Goal: Information Seeking & Learning: Check status

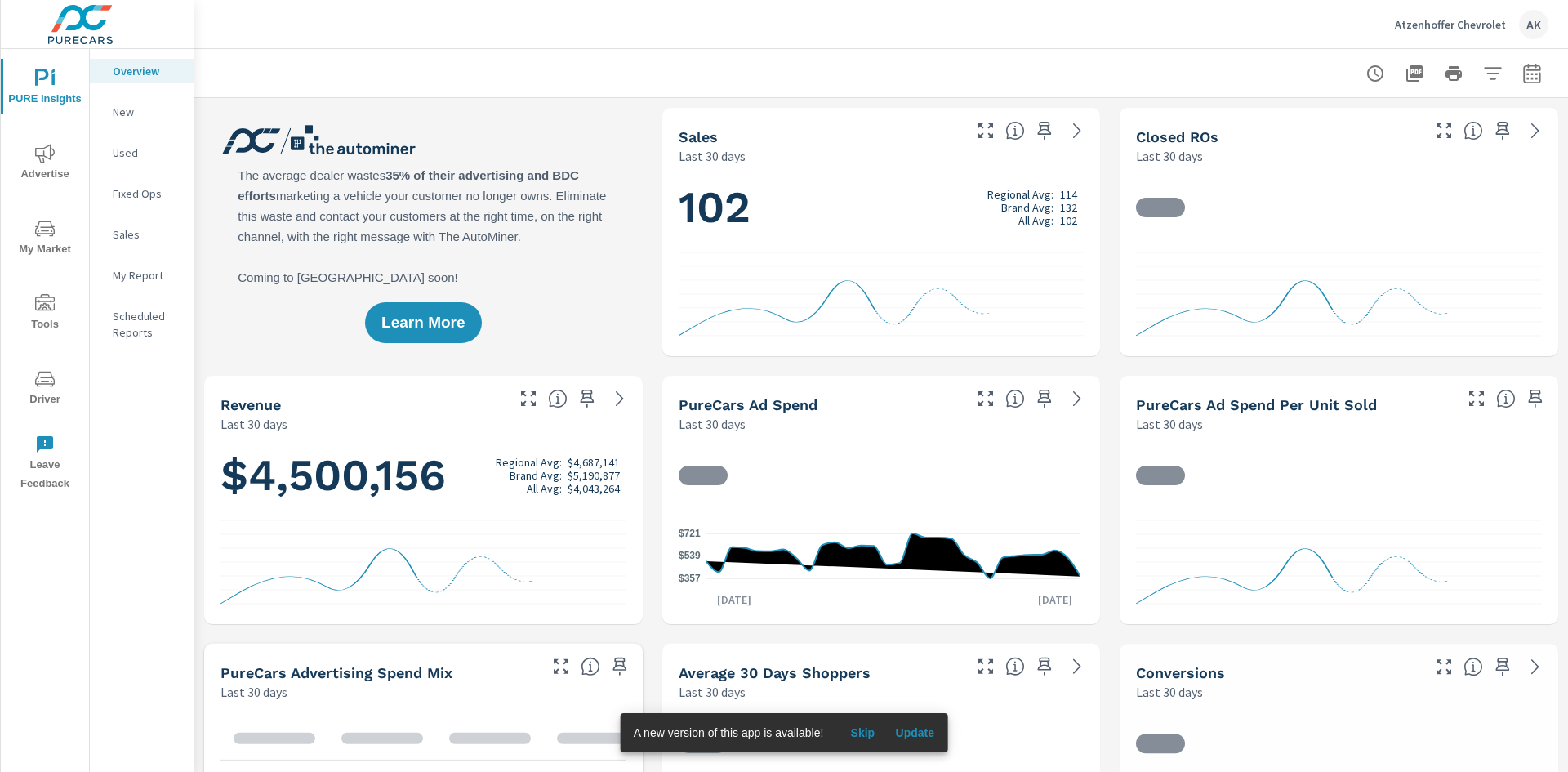
click at [60, 144] on span "Advertise" at bounding box center [44, 163] width 78 height 40
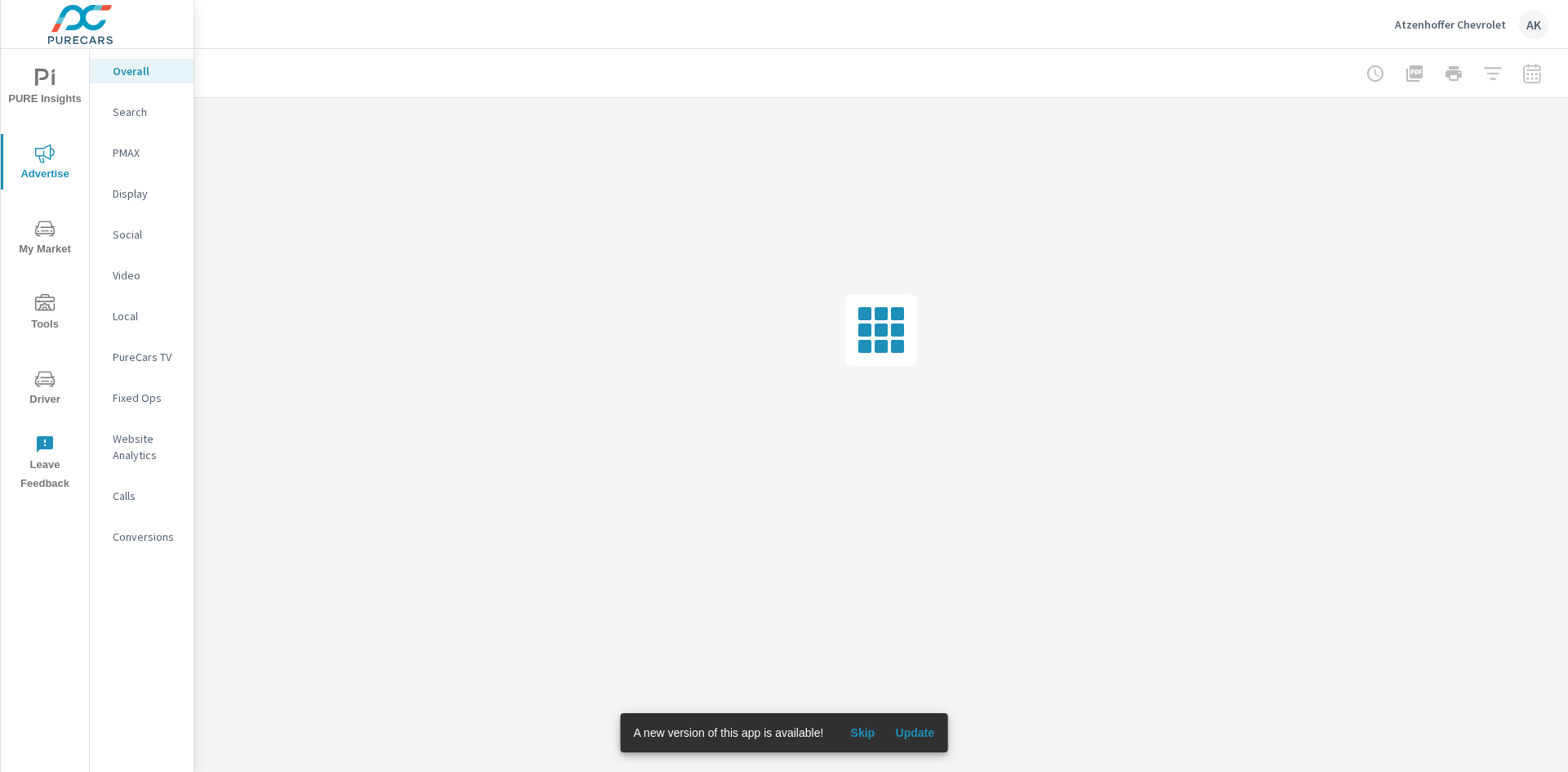
click at [913, 735] on span "Update" at bounding box center [915, 732] width 40 height 15
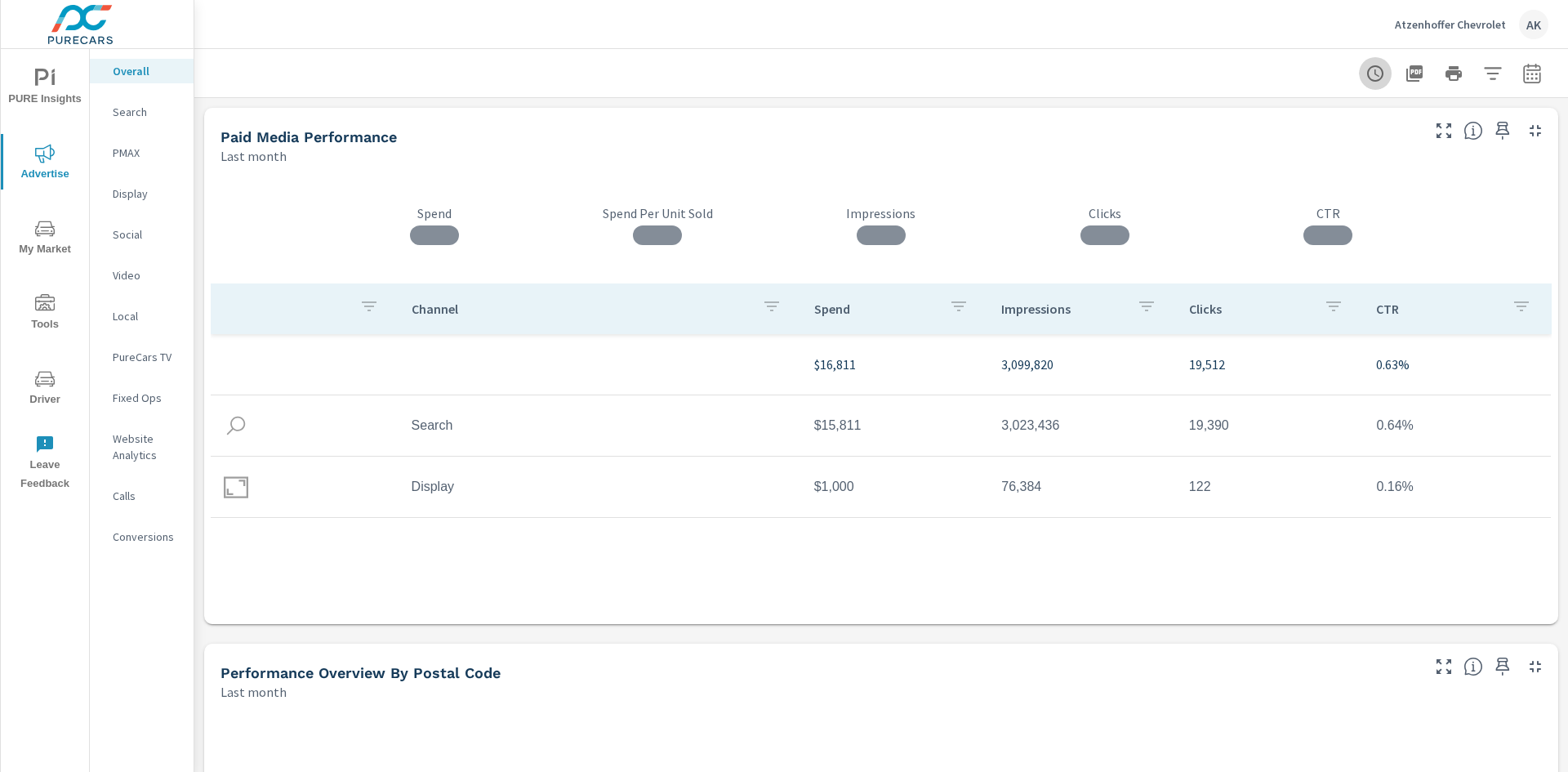
click at [1375, 75] on button "button" at bounding box center [1375, 73] width 32 height 32
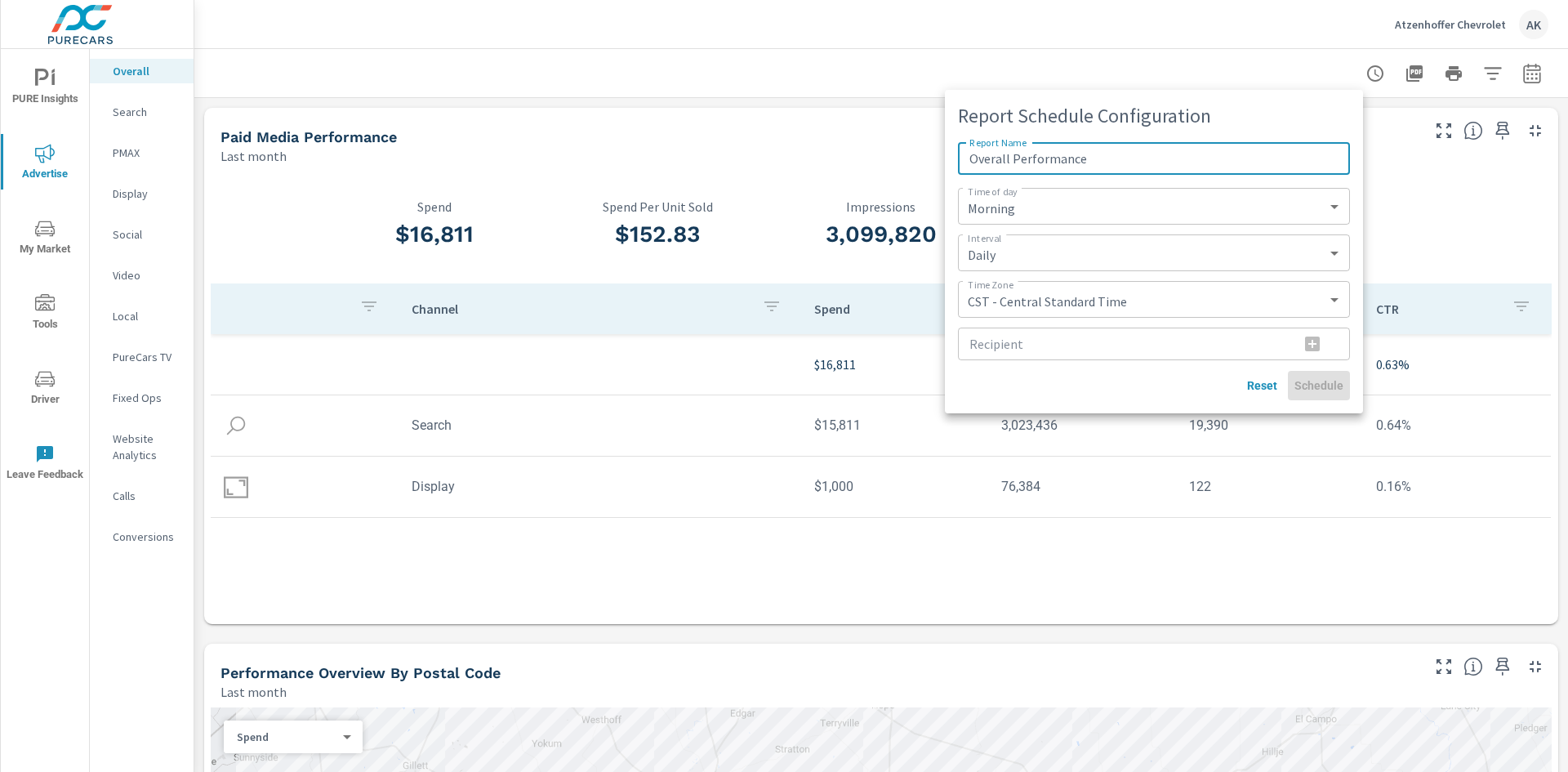
click at [1447, 200] on div at bounding box center [784, 386] width 1568 height 772
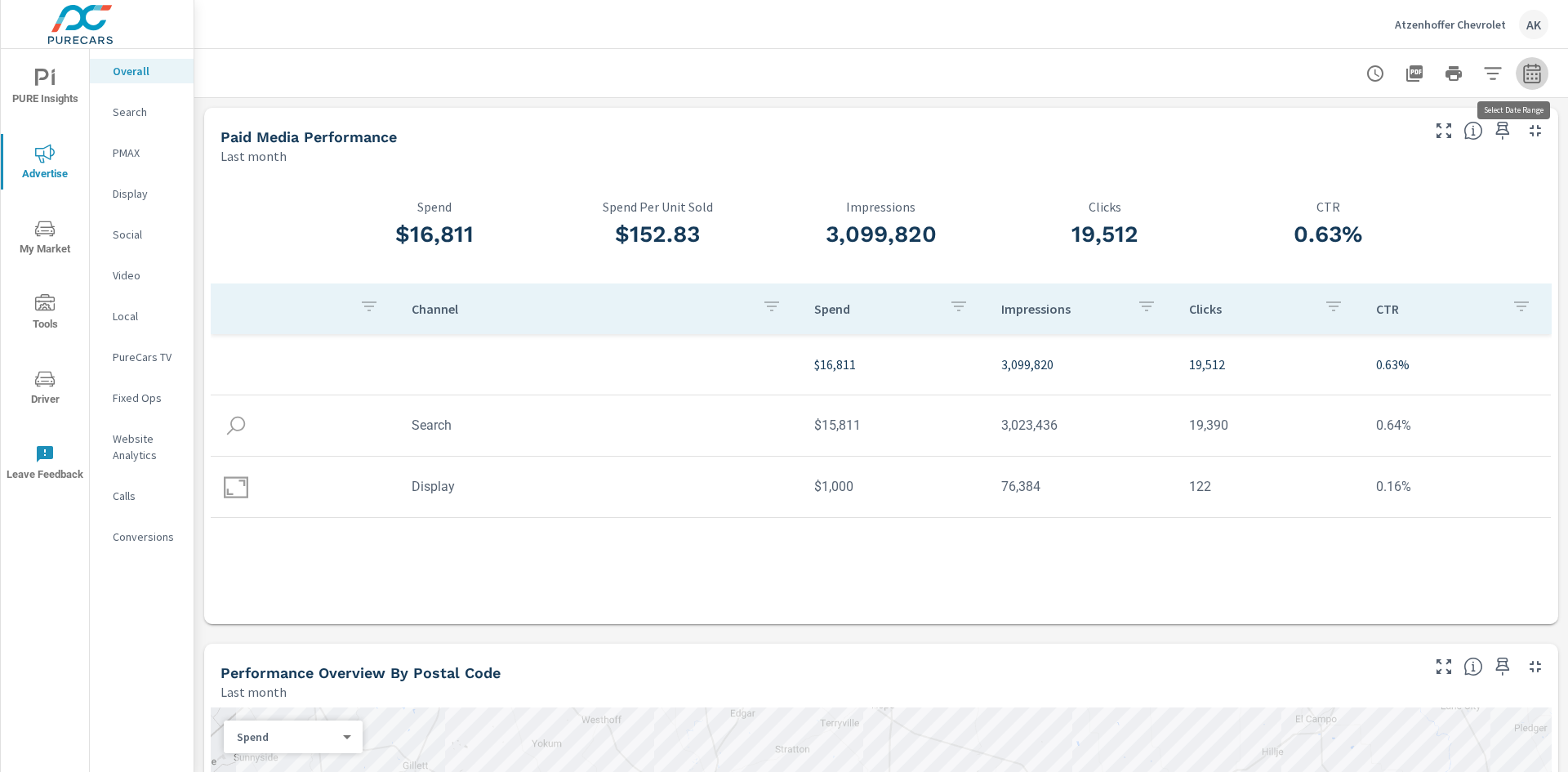
click at [1527, 77] on icon "button" at bounding box center [1532, 76] width 11 height 6
select select "Last month"
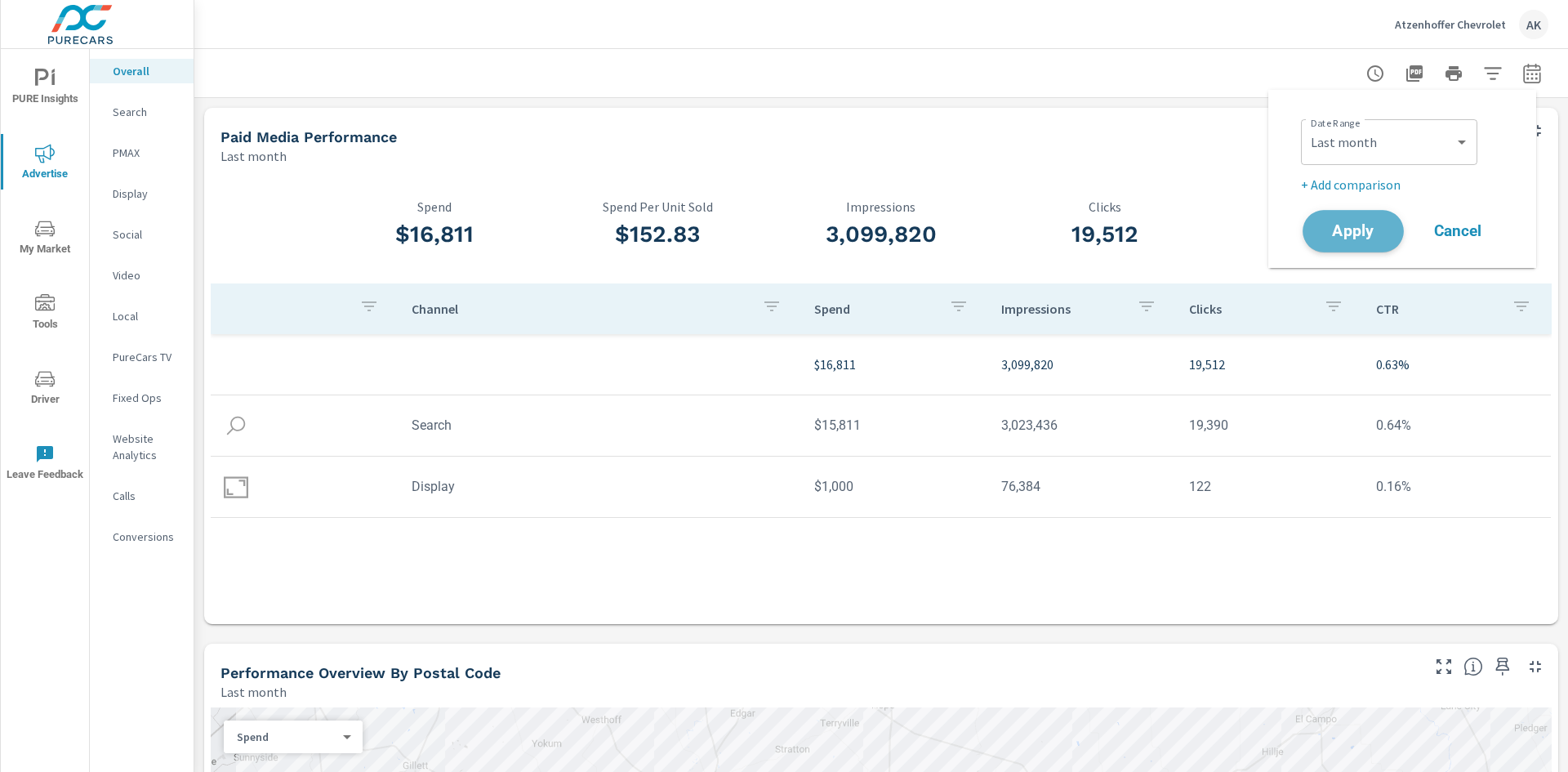
click at [1359, 238] on span "Apply" at bounding box center [1353, 231] width 67 height 16
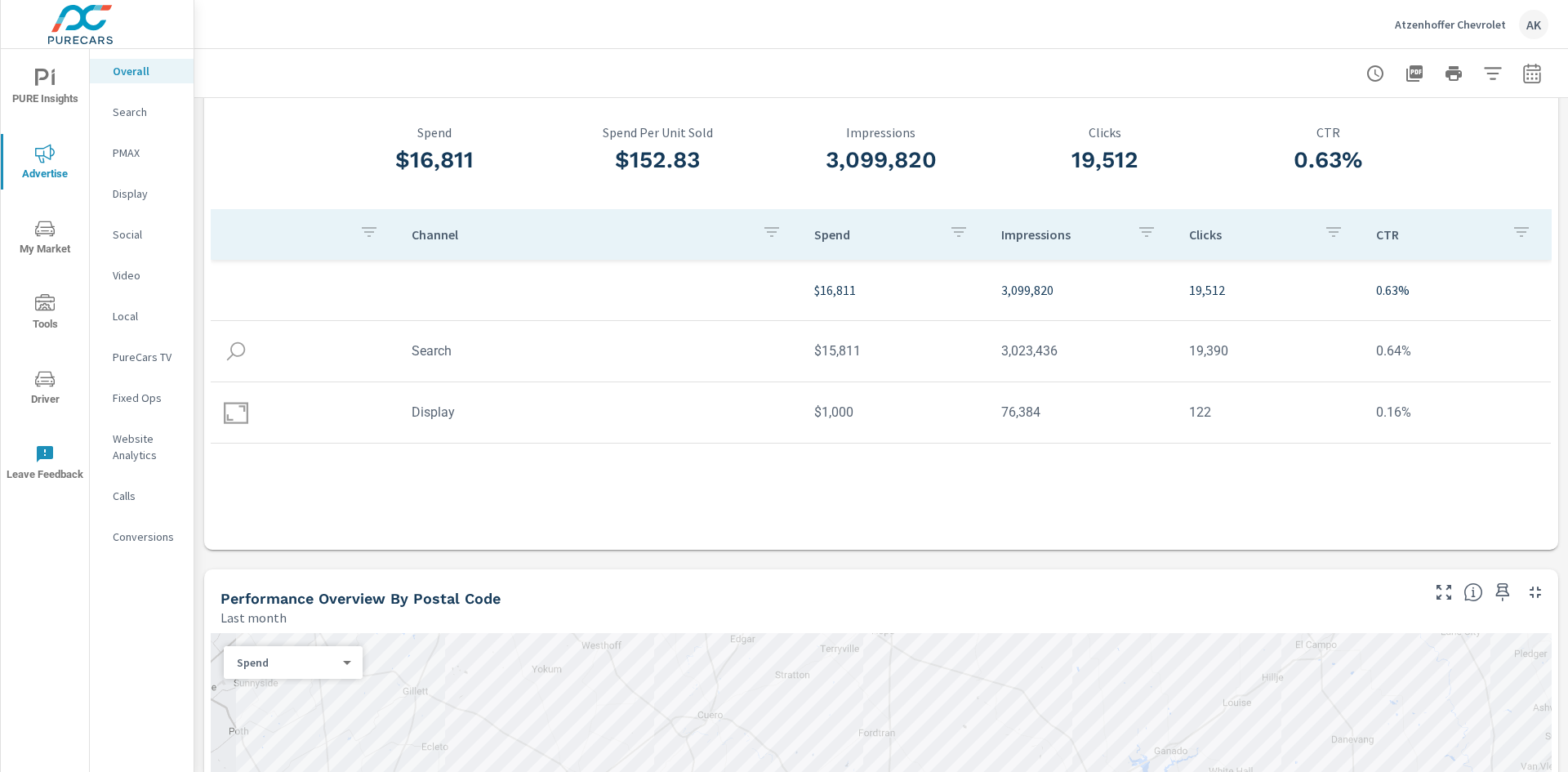
scroll to position [88, 0]
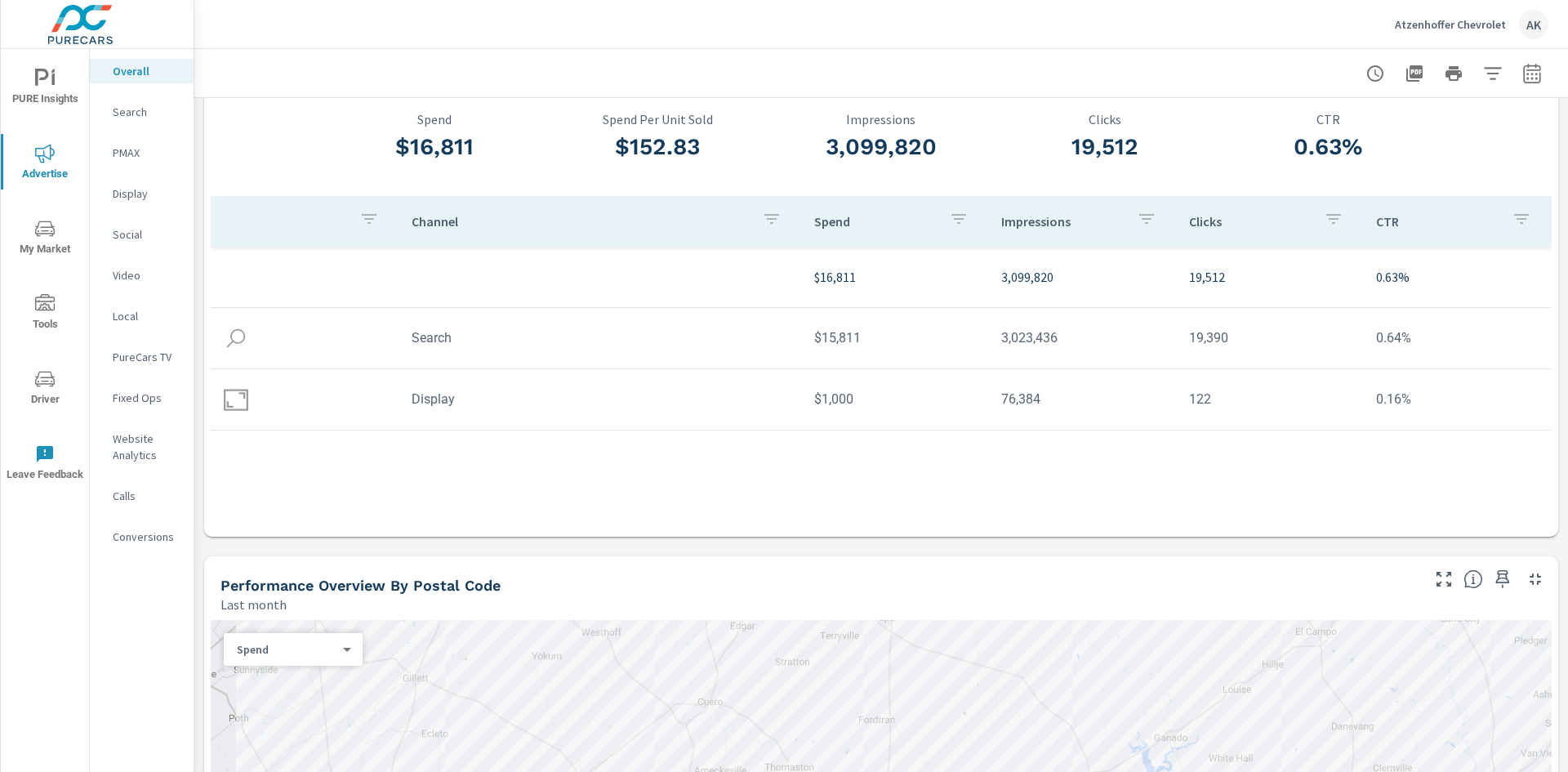
click at [241, 342] on img at bounding box center [236, 338] width 25 height 25
click at [140, 117] on p "Search" at bounding box center [146, 112] width 68 height 17
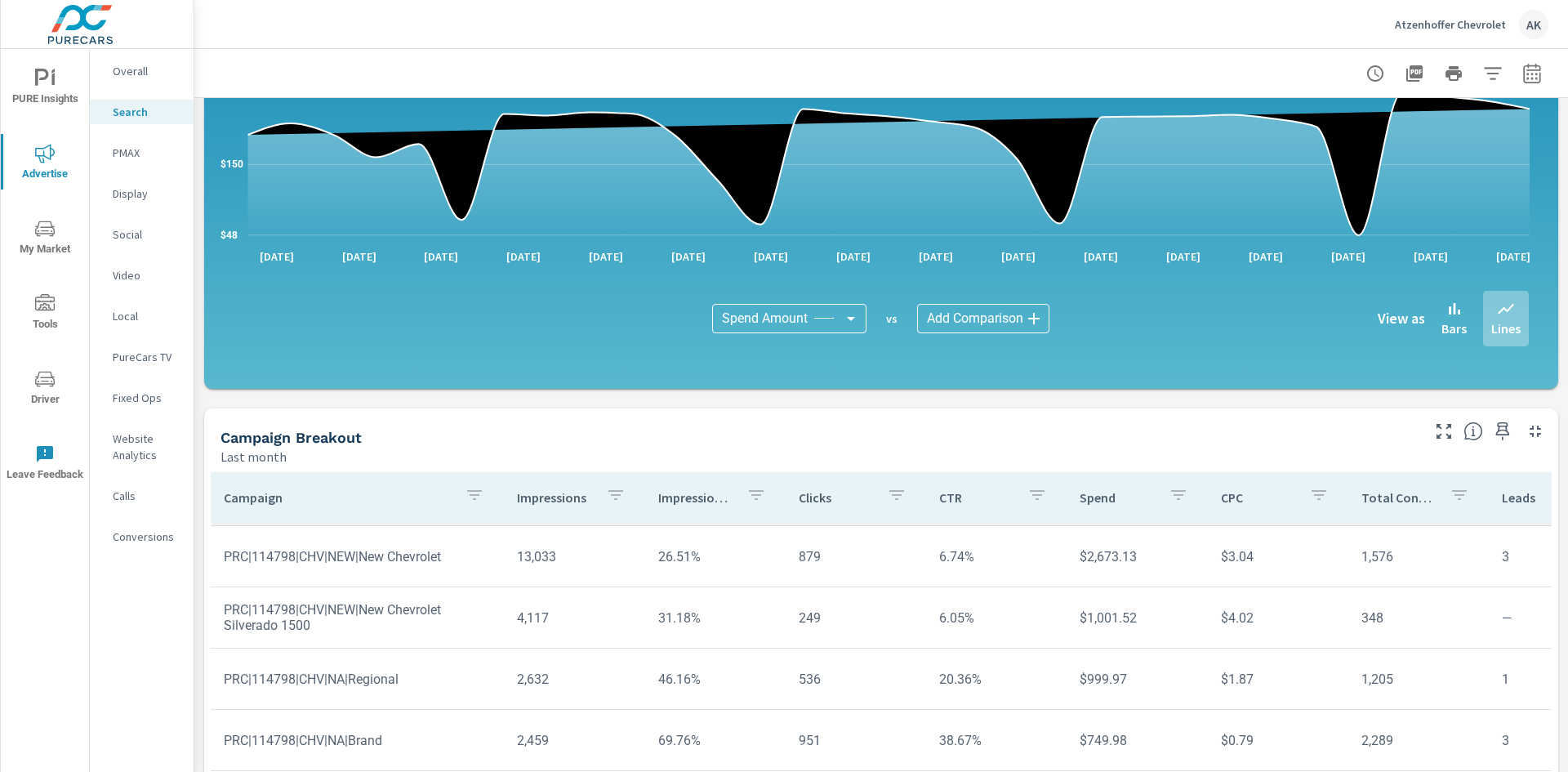
scroll to position [911, 0]
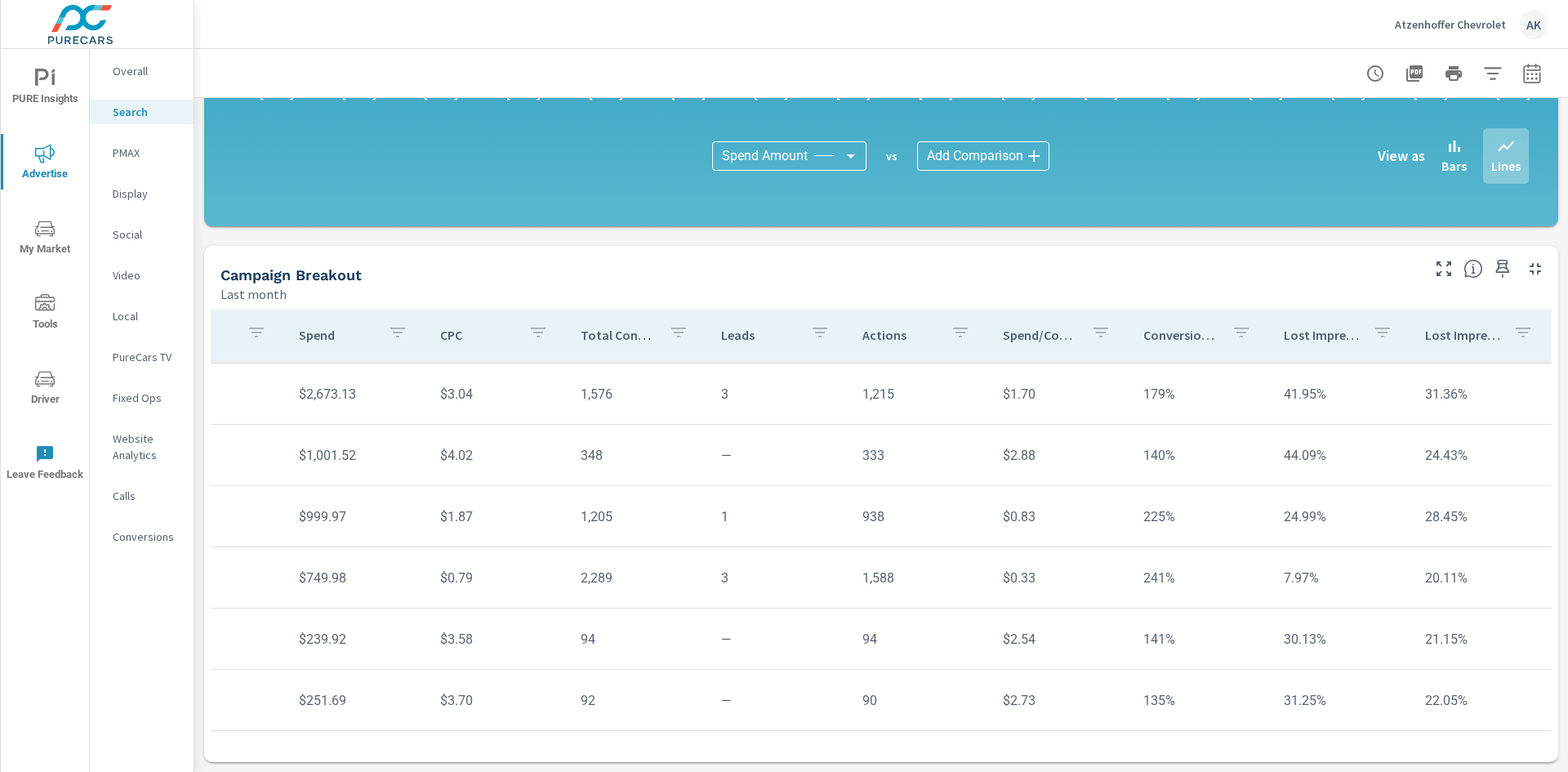
scroll to position [72, 0]
